Goal: Check status: Check status

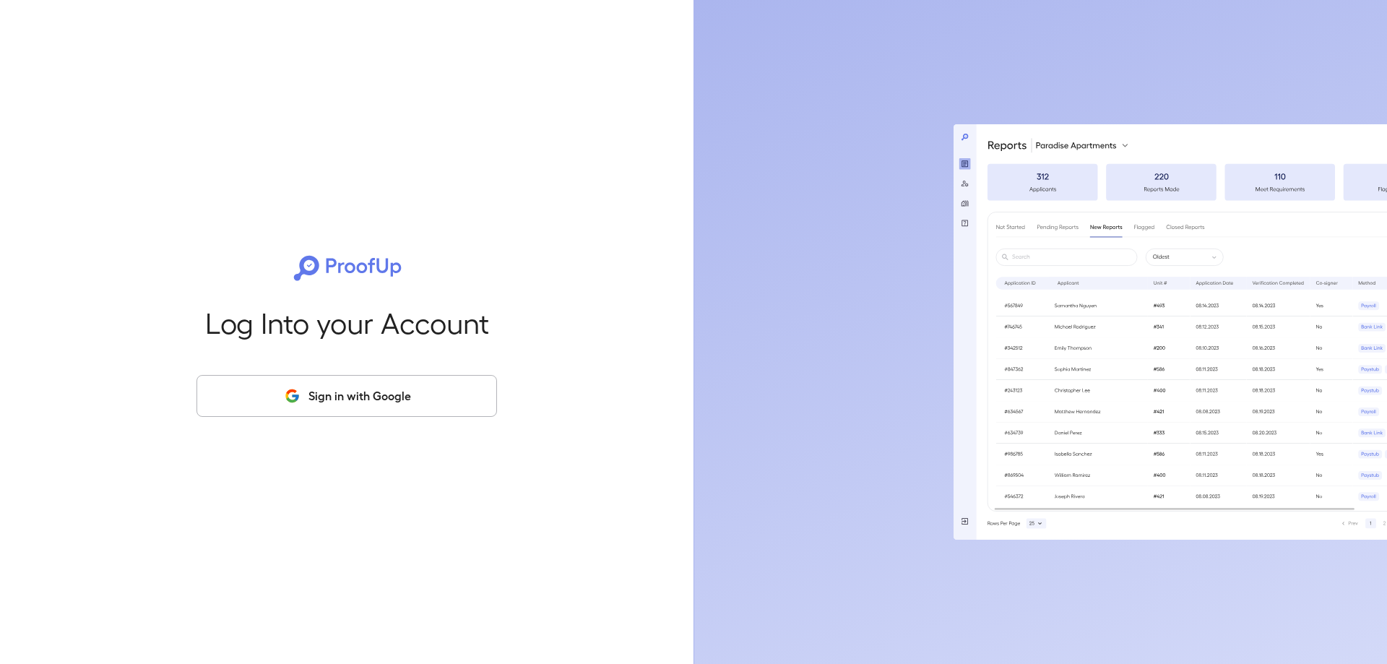
click at [373, 397] on button "Sign in with Google" at bounding box center [346, 396] width 300 height 42
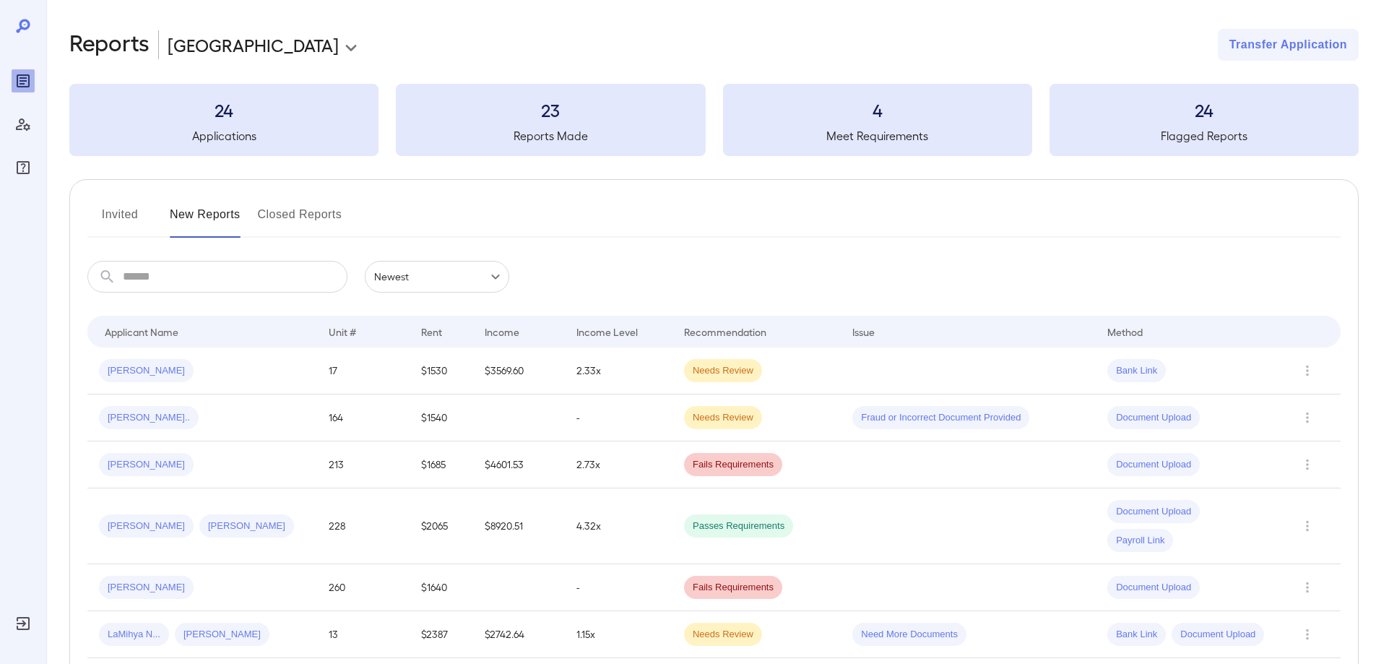
click at [114, 212] on button "Invited" at bounding box center [119, 220] width 65 height 35
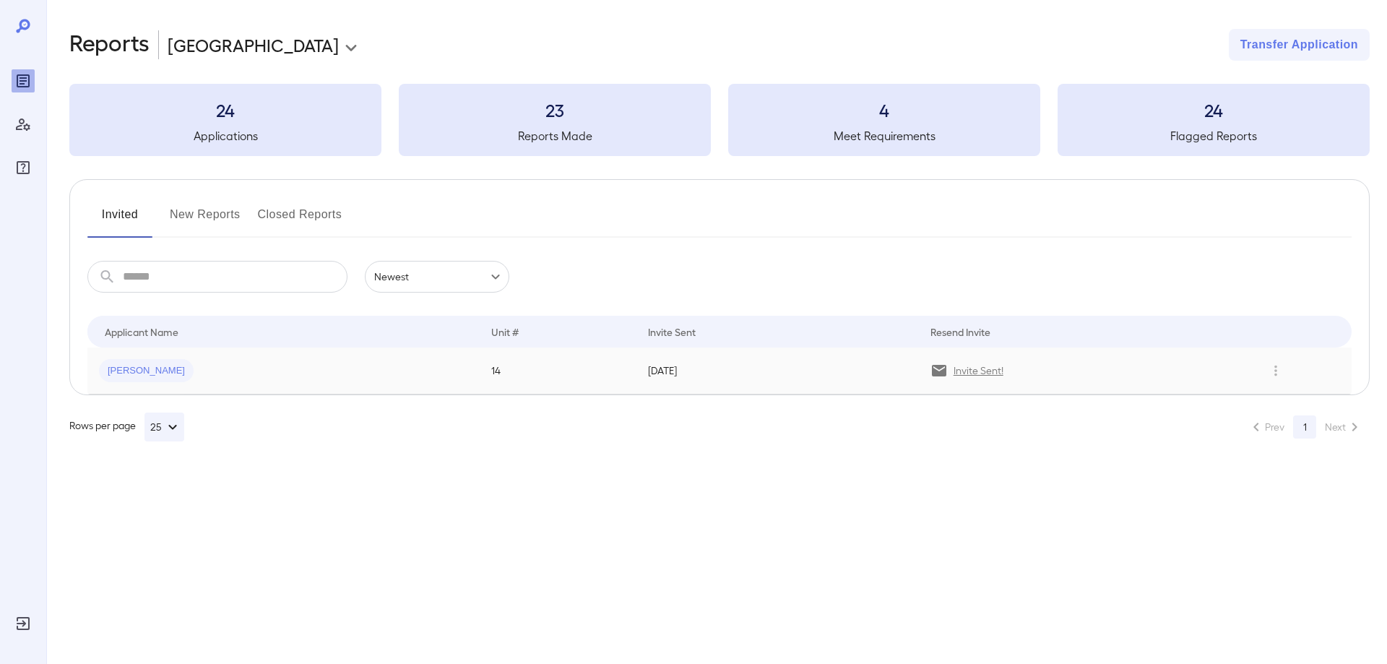
click at [295, 384] on td "Claudia R..." at bounding box center [283, 370] width 392 height 47
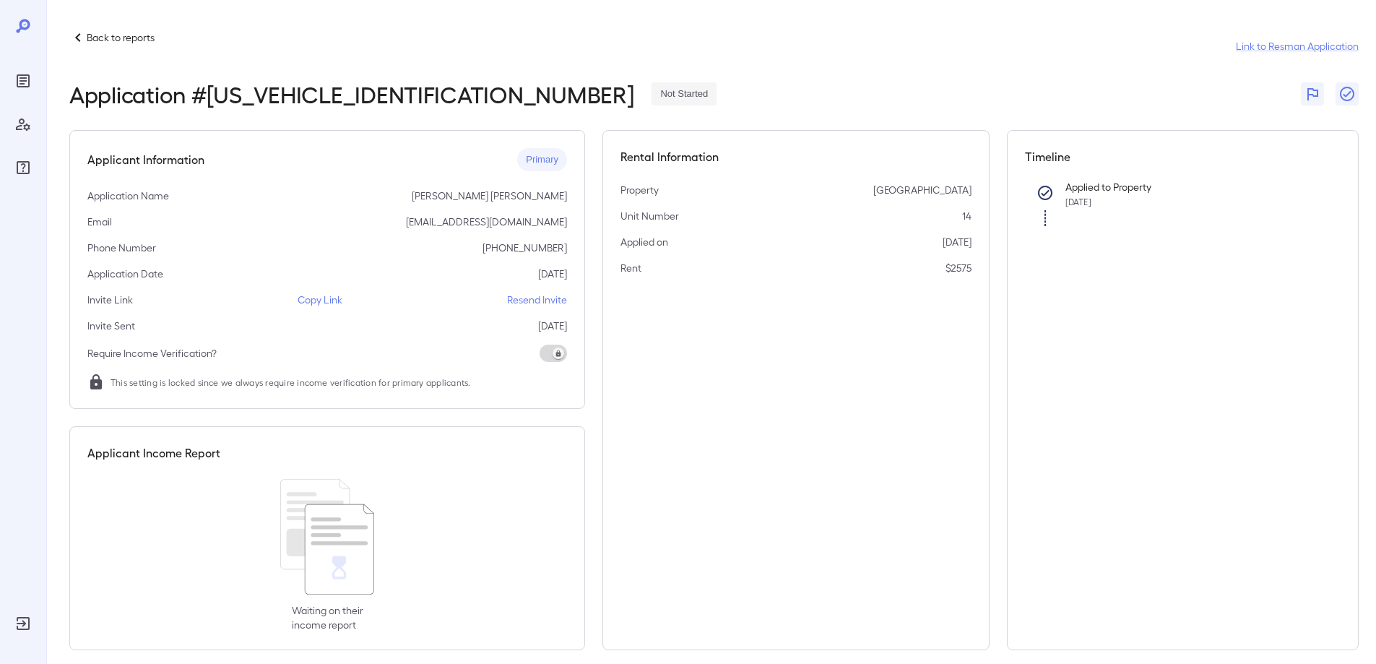
click at [433, 522] on div "Waiting on their income report" at bounding box center [327, 555] width 480 height 153
